Goal: Find specific page/section

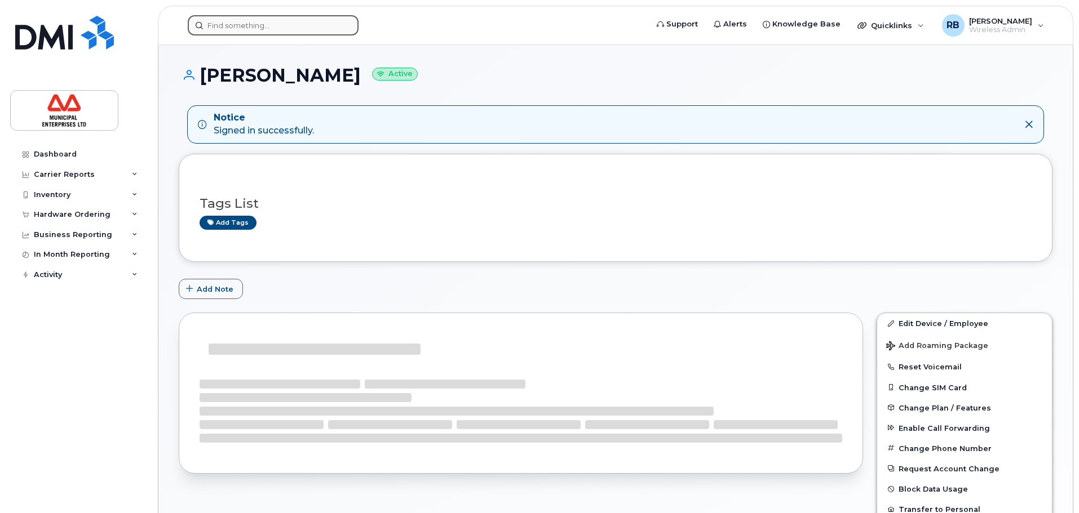
click at [321, 24] on input at bounding box center [273, 25] width 171 height 20
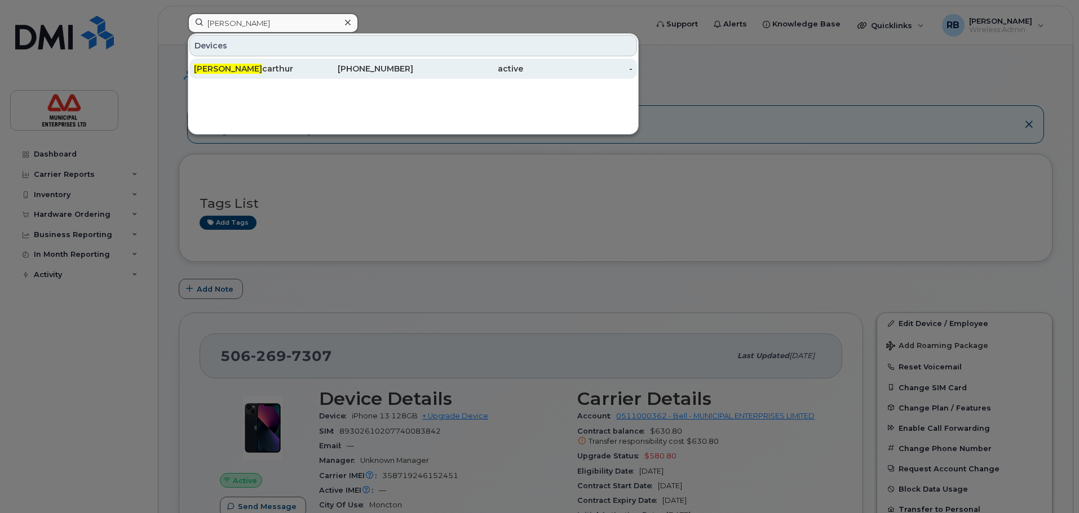
type input "elizabeth ma"
click at [283, 68] on div "Elizabeth Ma carthur" at bounding box center [249, 68] width 110 height 11
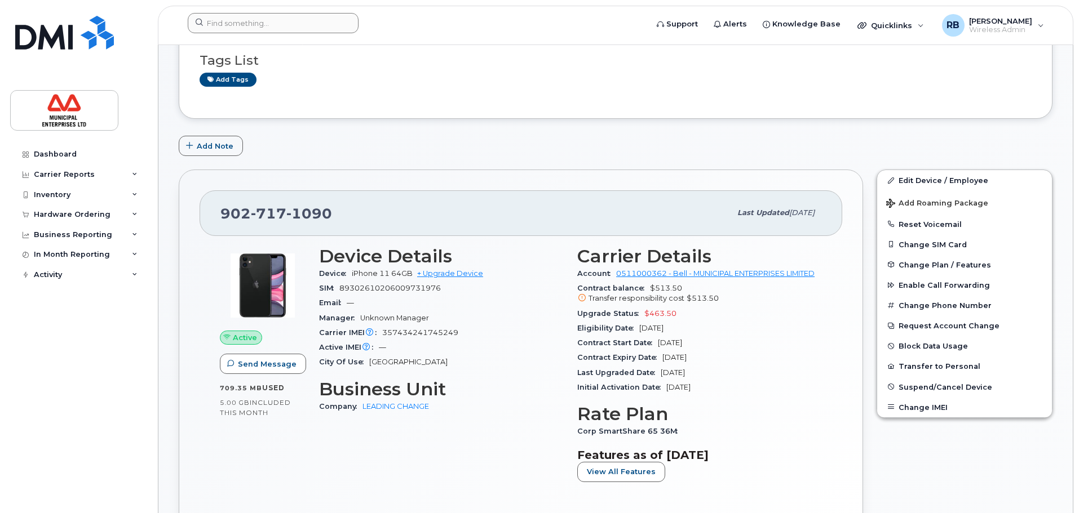
scroll to position [113, 0]
